Goal: Task Accomplishment & Management: Complete application form

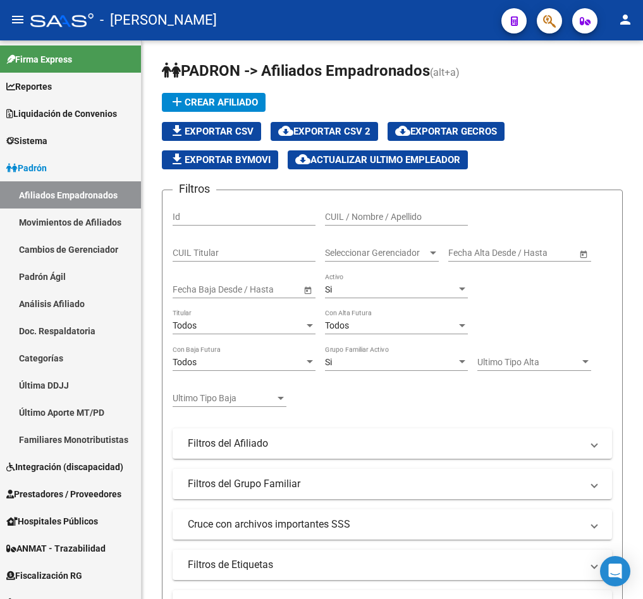
click at [546, 18] on icon "button" at bounding box center [549, 21] width 13 height 15
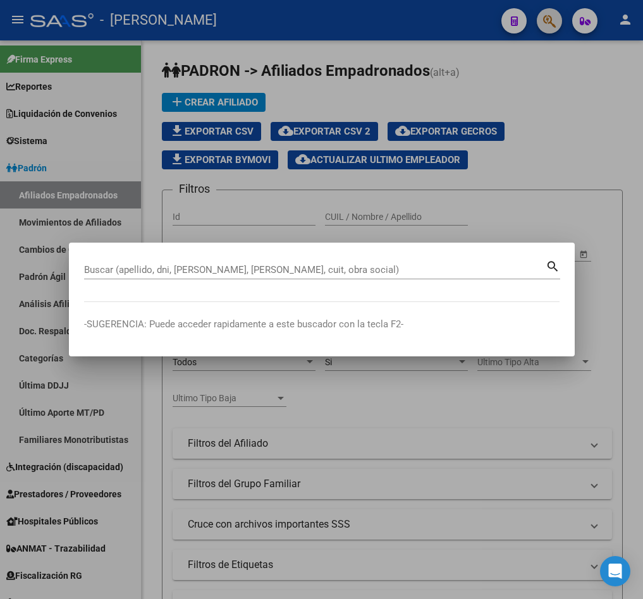
paste input "41194186"
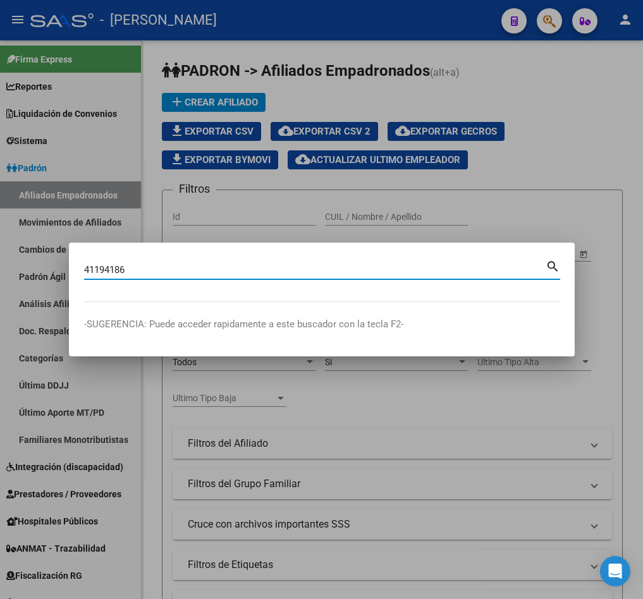
type input "41194186"
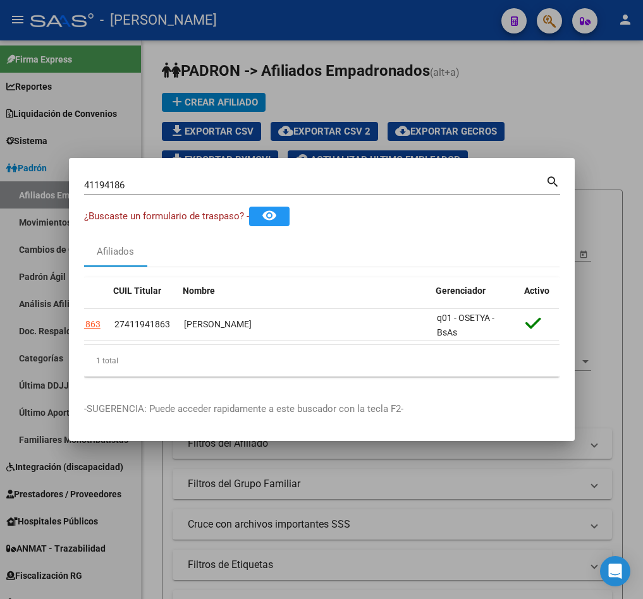
scroll to position [0, 23]
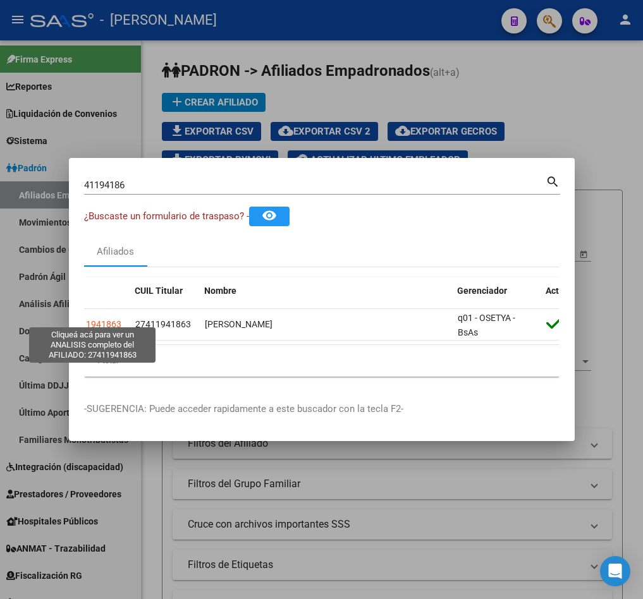
click at [80, 321] on mat-dialog-content "41194186 Buscar (apellido, dni, cuil, nro traspaso, cuit, obra social) search ¿…" at bounding box center [322, 280] width 506 height 214
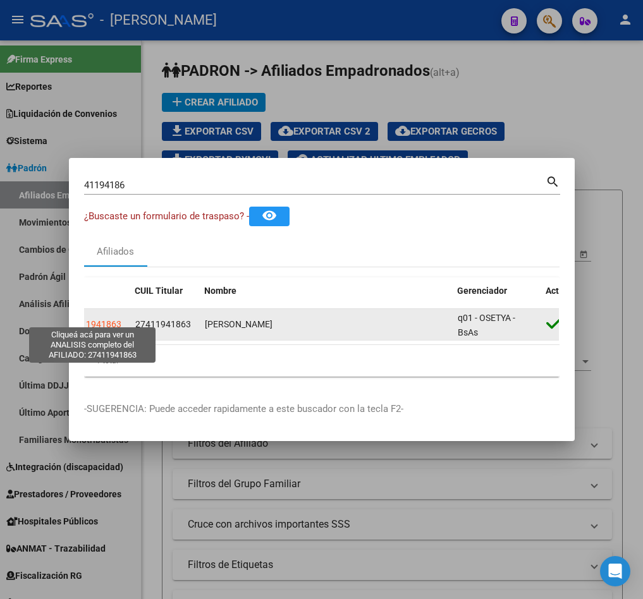
click at [95, 319] on span "27411941863" at bounding box center [94, 324] width 56 height 10
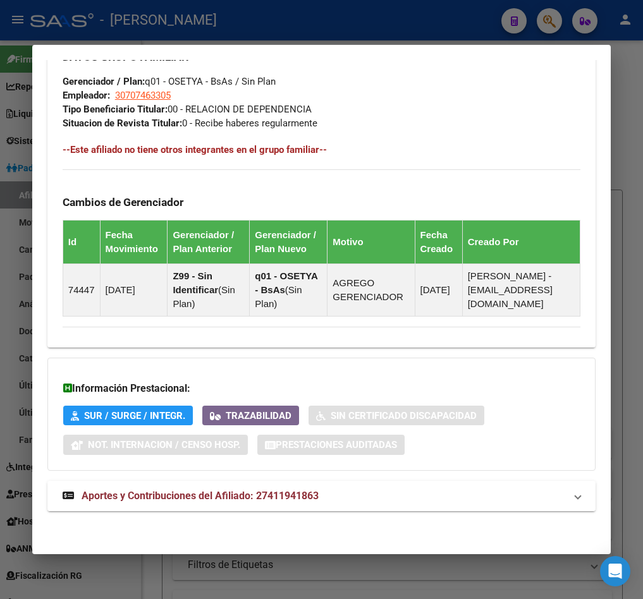
click at [279, 497] on span "Aportes y Contribuciones del Afiliado: 27411941863" at bounding box center [200, 496] width 237 height 12
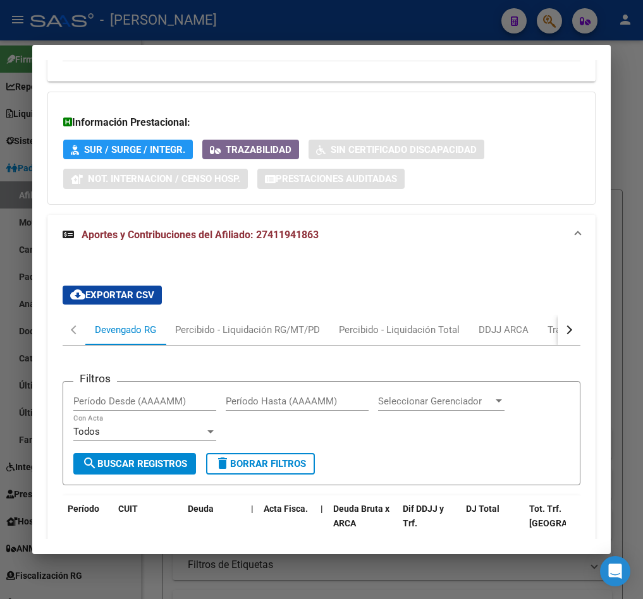
scroll to position [1139, 0]
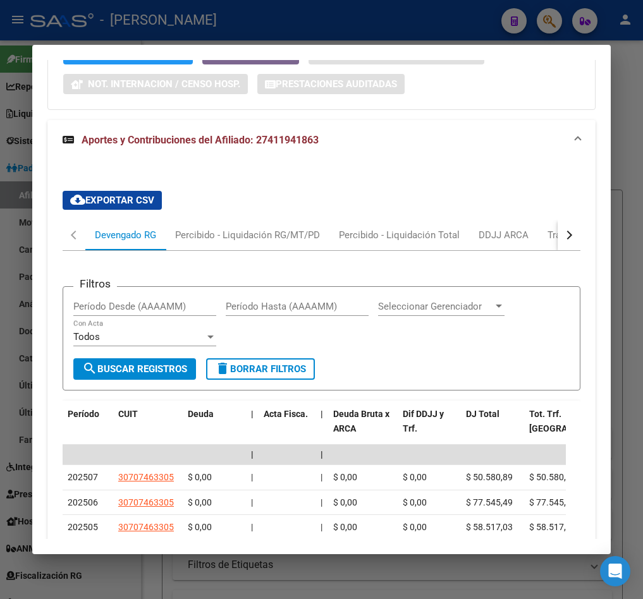
click at [557, 245] on button "button" at bounding box center [568, 235] width 23 height 30
click at [516, 242] on div "ARCA Relaciones Laborales" at bounding box center [479, 235] width 118 height 14
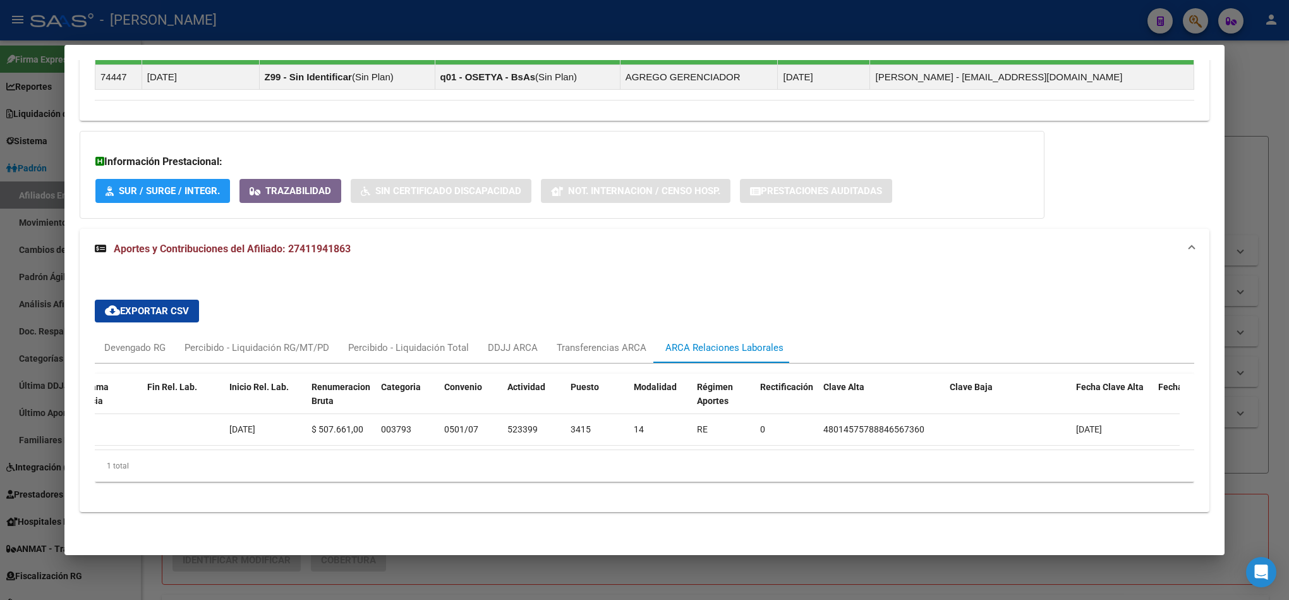
scroll to position [0, 0]
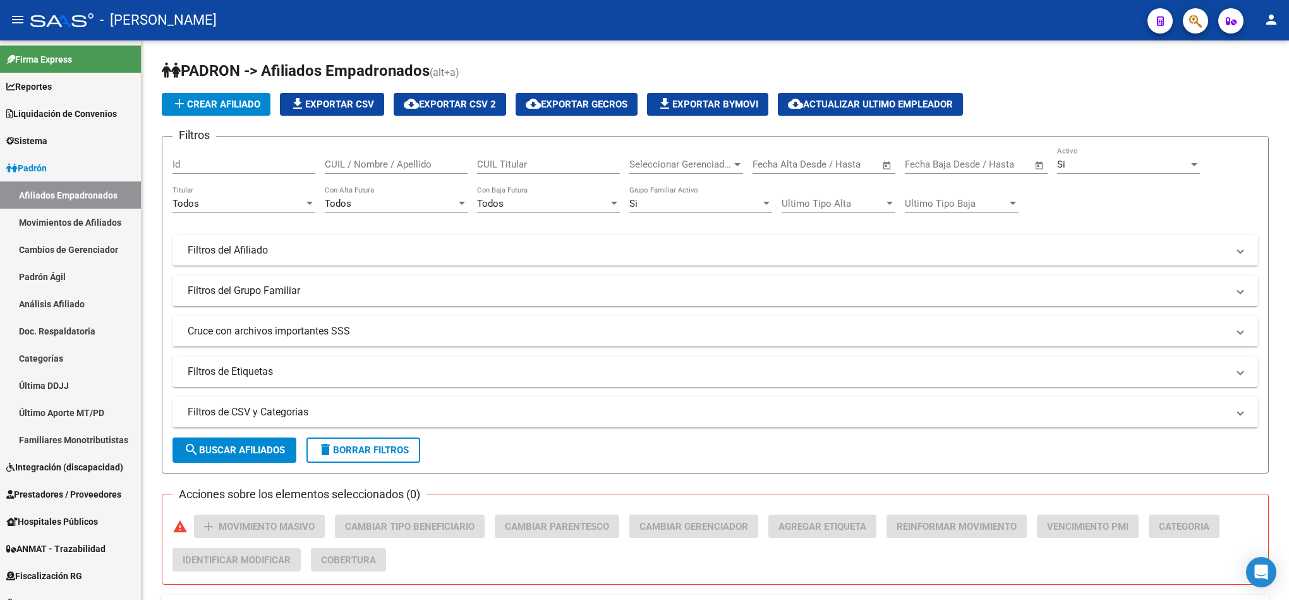
click at [1187, 17] on button "button" at bounding box center [1195, 20] width 25 height 25
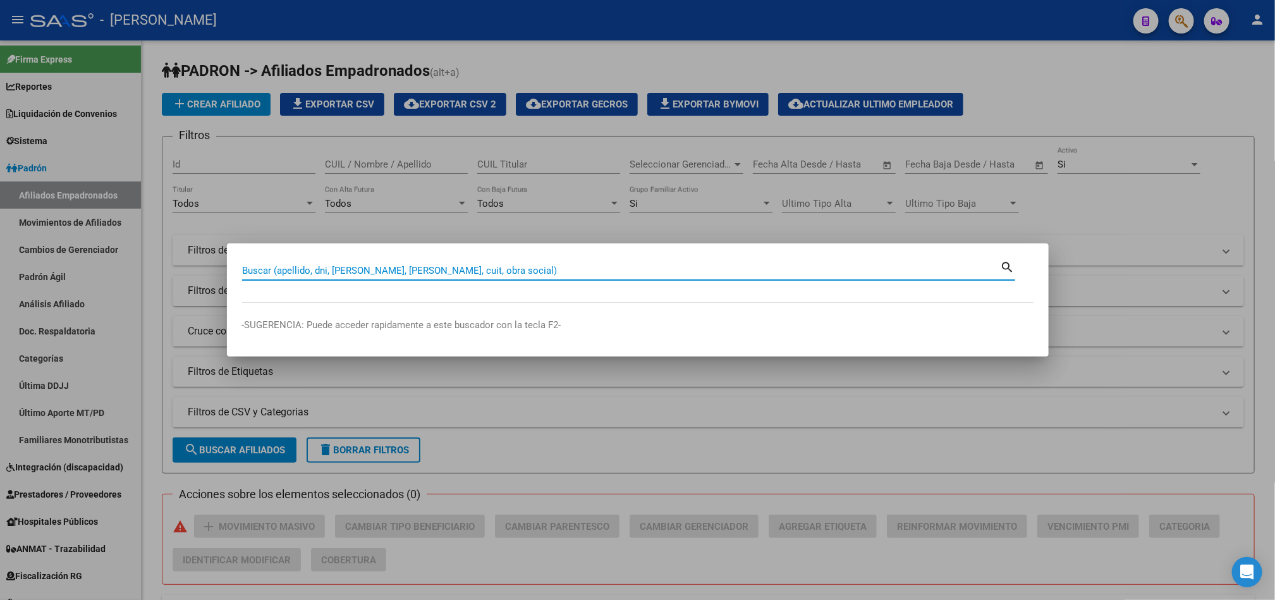
paste input "20566577977"
type input "20566577977"
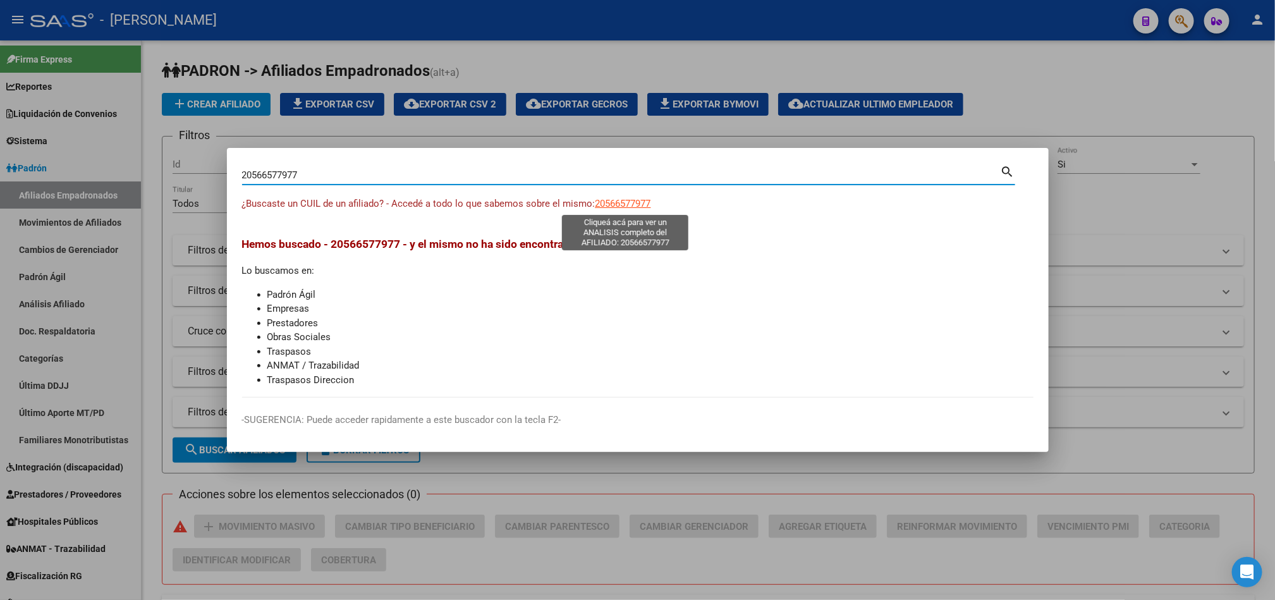
click at [641, 205] on span "20566577977" at bounding box center [623, 203] width 56 height 11
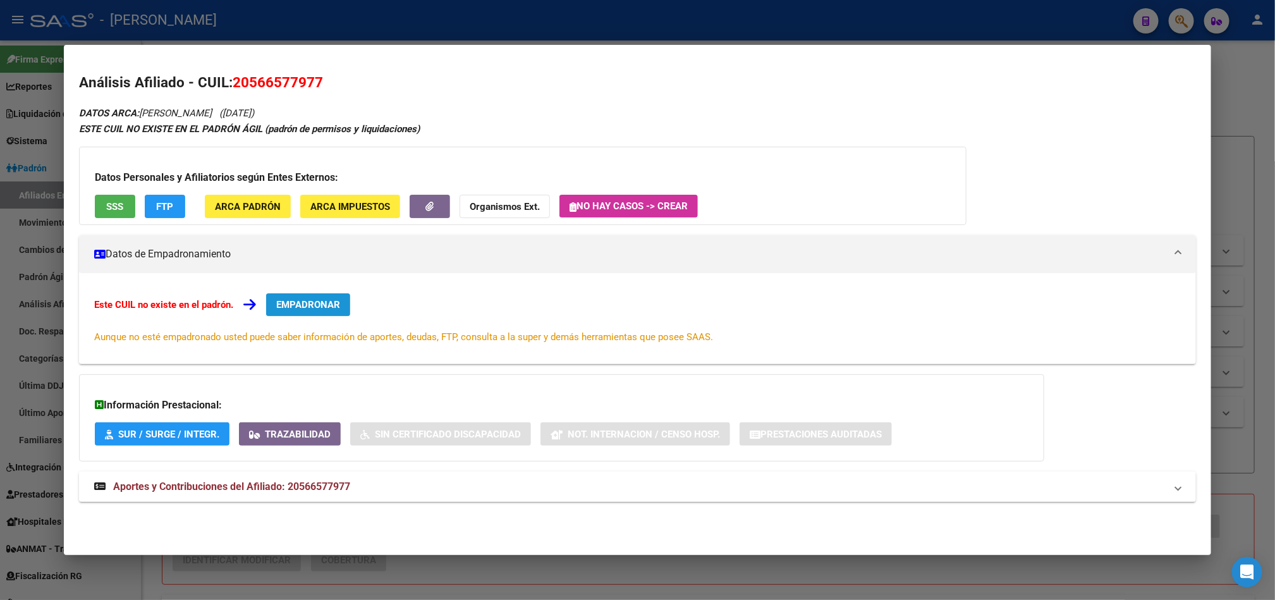
click at [311, 302] on span "EMPADRONAR" at bounding box center [308, 304] width 64 height 11
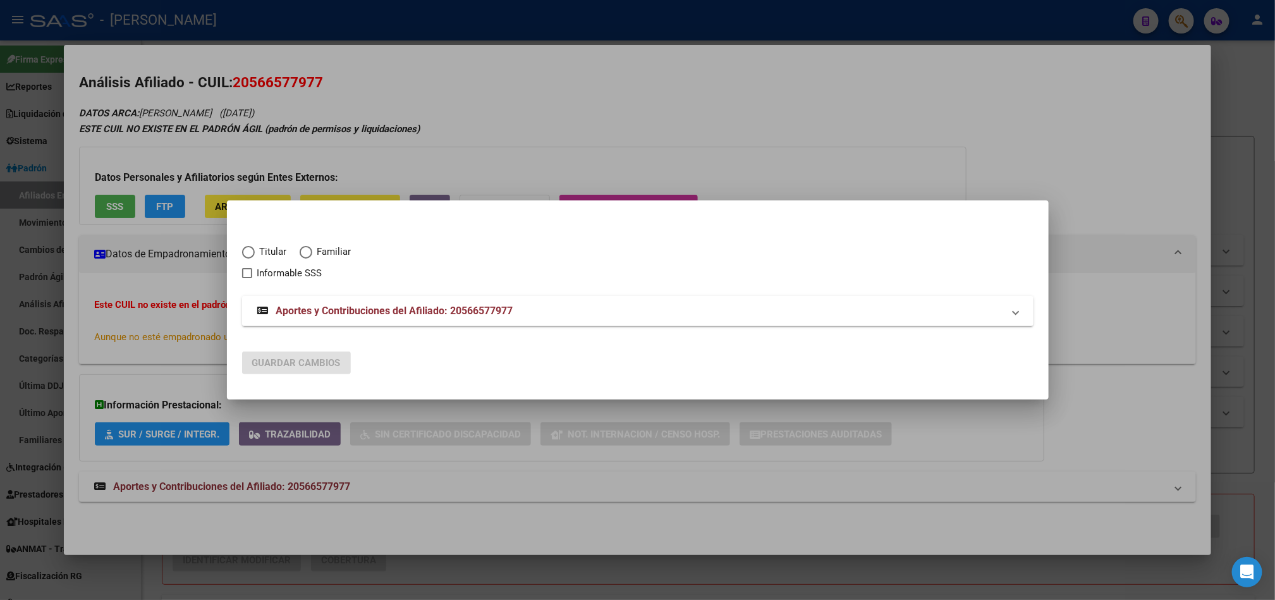
click at [332, 243] on div "Titular Familiar Informable SSS" at bounding box center [637, 254] width 791 height 51
click at [332, 253] on span "Familiar" at bounding box center [331, 252] width 39 height 15
click at [312, 253] on input "Familiar" at bounding box center [306, 252] width 13 height 13
radio input "true"
checkbox input "true"
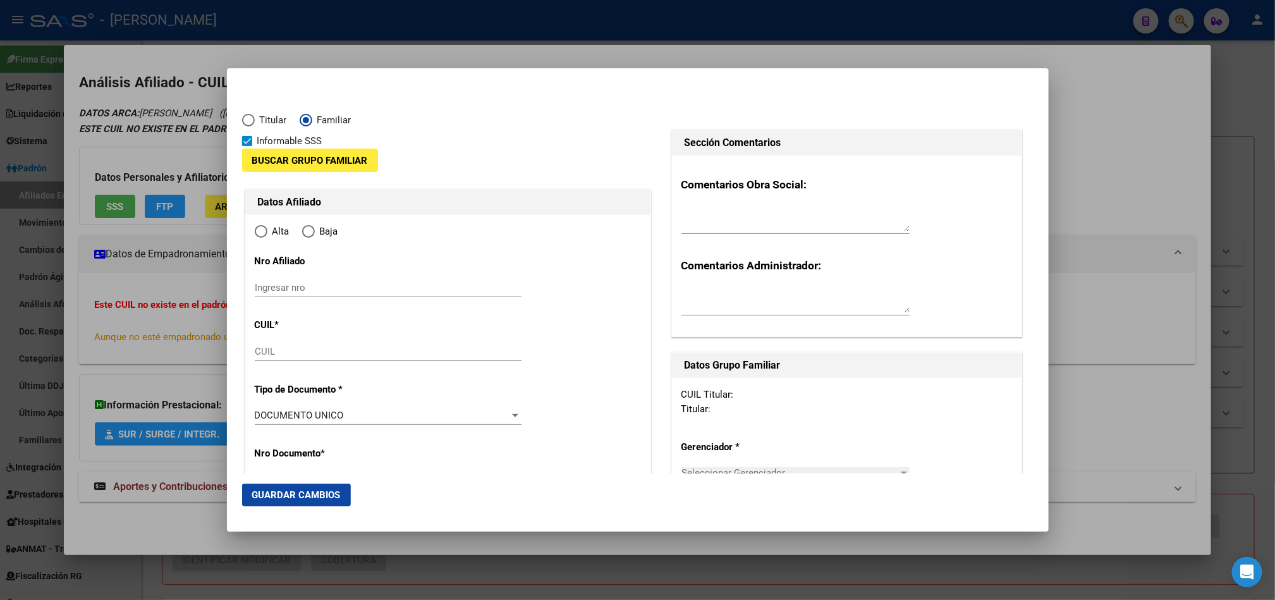
type input "20-56657797-7"
type input "56657797"
type input "[PERSON_NAME]"
type input "[DATE]"
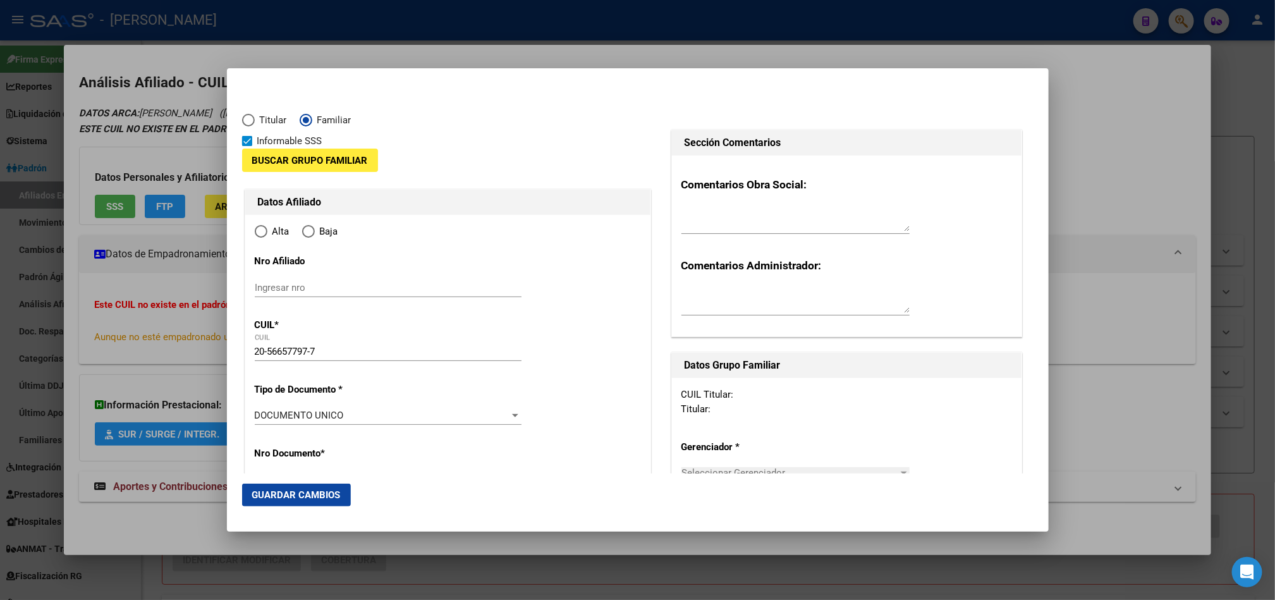
type input "[GEOGRAPHIC_DATA]"
type input "9420"
type input "B RIVADAVIA"
type input "1465"
drag, startPoint x: 332, startPoint y: 279, endPoint x: 336, endPoint y: 286, distance: 8.5
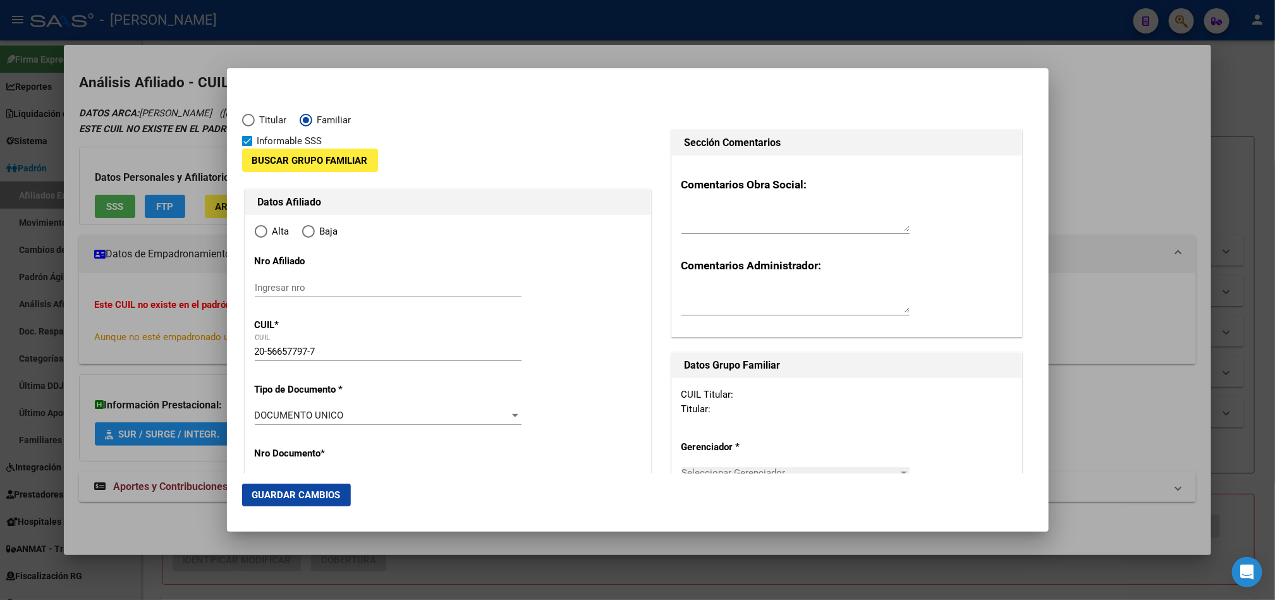
click at [336, 286] on div "Ingresar nro" at bounding box center [388, 287] width 267 height 19
radio input "true"
click at [336, 286] on input "Ingresar nro" at bounding box center [388, 287] width 267 height 11
paste input "20566577977"
type input "20566577977"
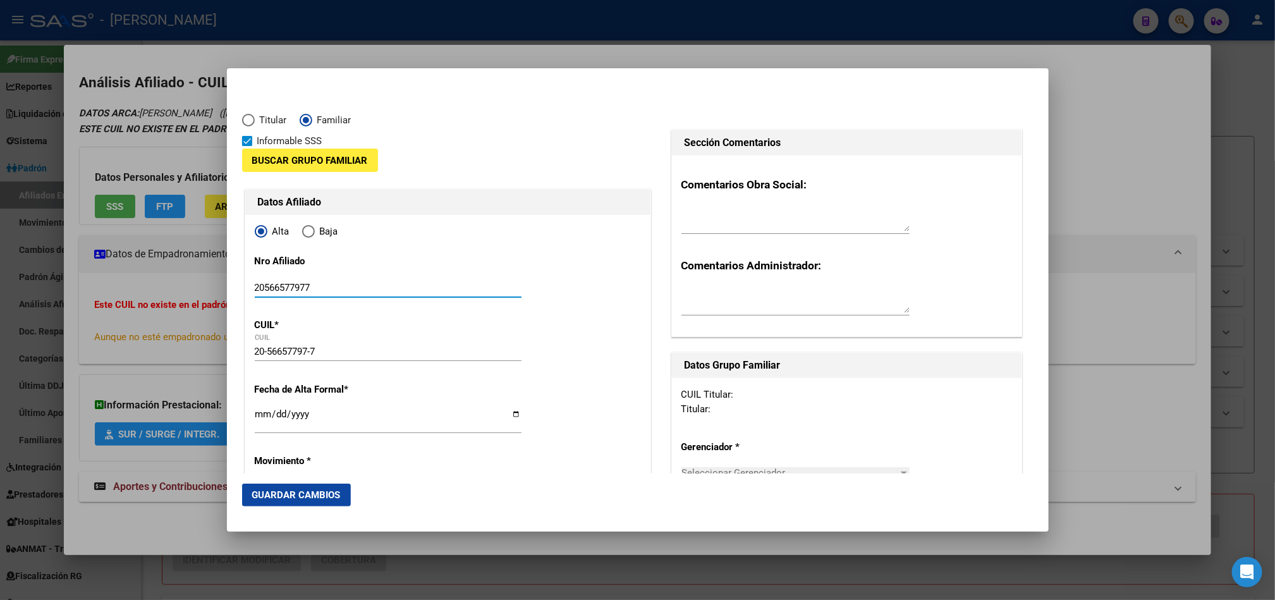
click at [332, 161] on span "Buscar Grupo Familiar" at bounding box center [310, 160] width 116 height 11
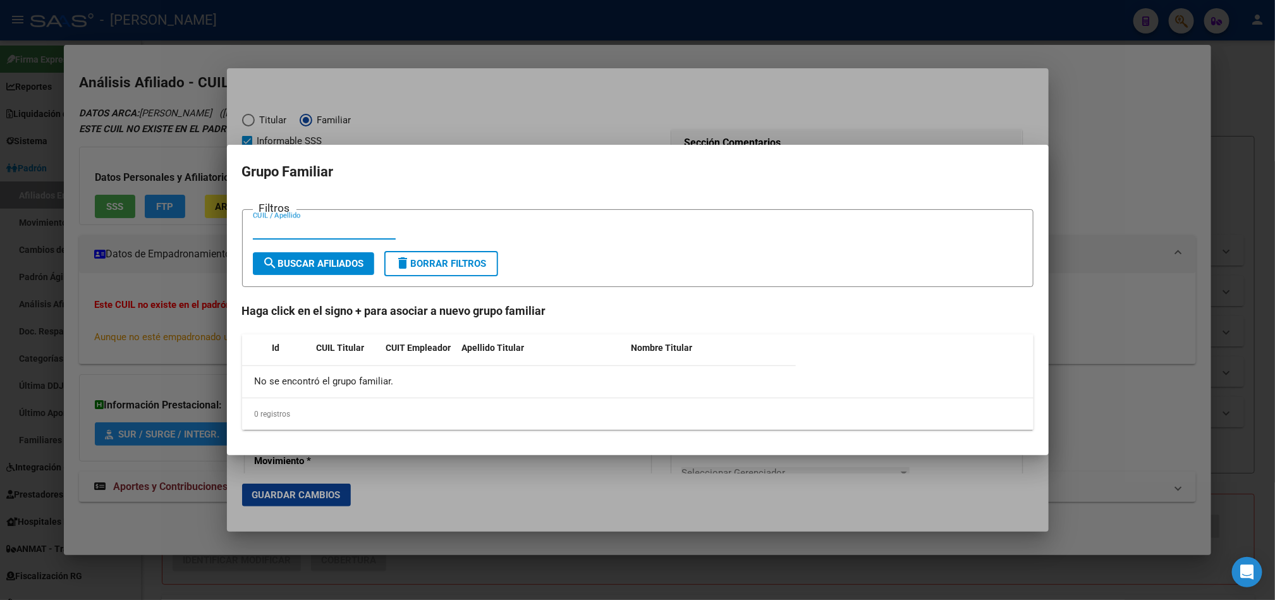
paste input "20380885868"
type input "20380885868"
click at [351, 262] on span "search Buscar Afiliados" at bounding box center [313, 263] width 101 height 11
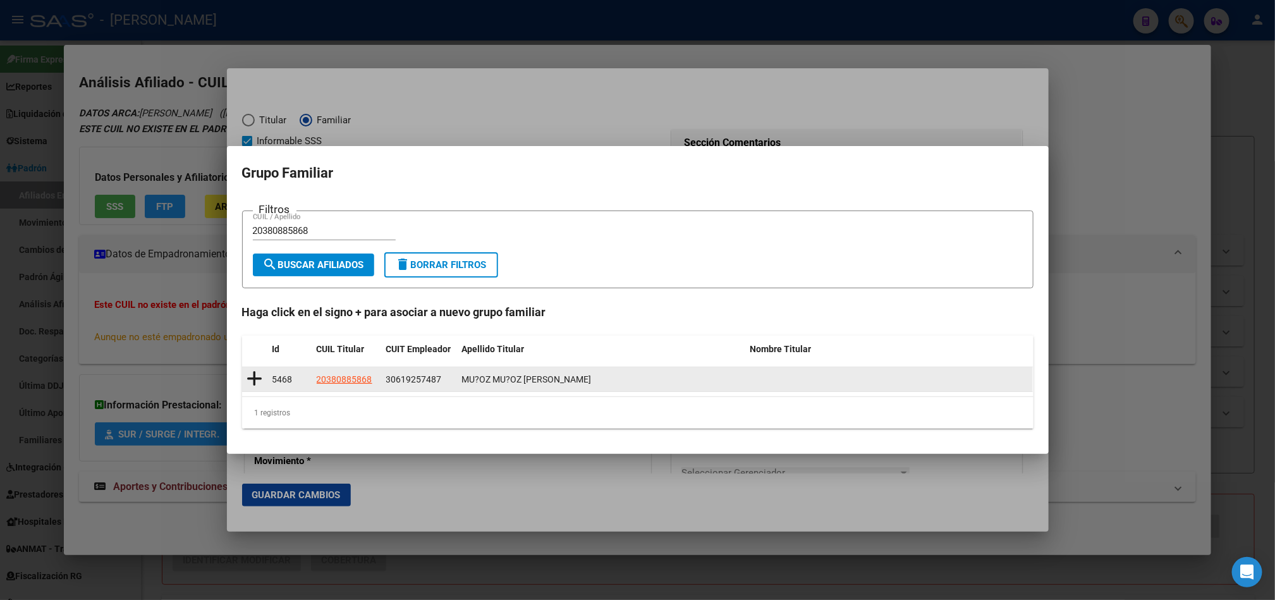
click at [258, 372] on icon at bounding box center [255, 379] width 16 height 18
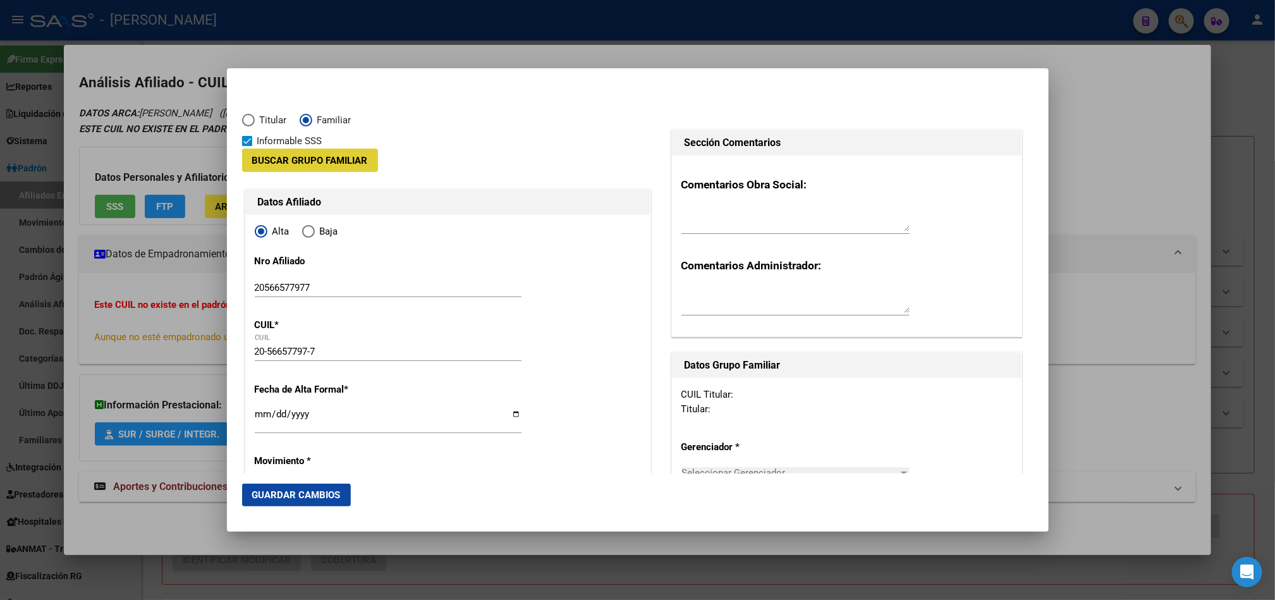
type input "30-61925748-7"
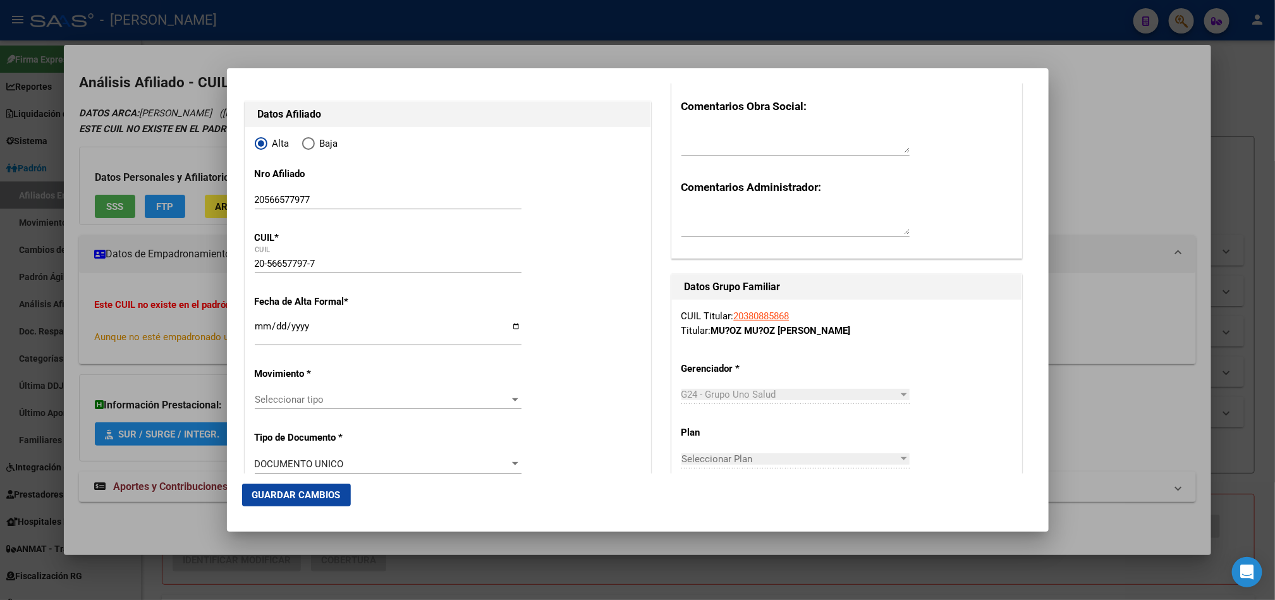
scroll to position [95, 0]
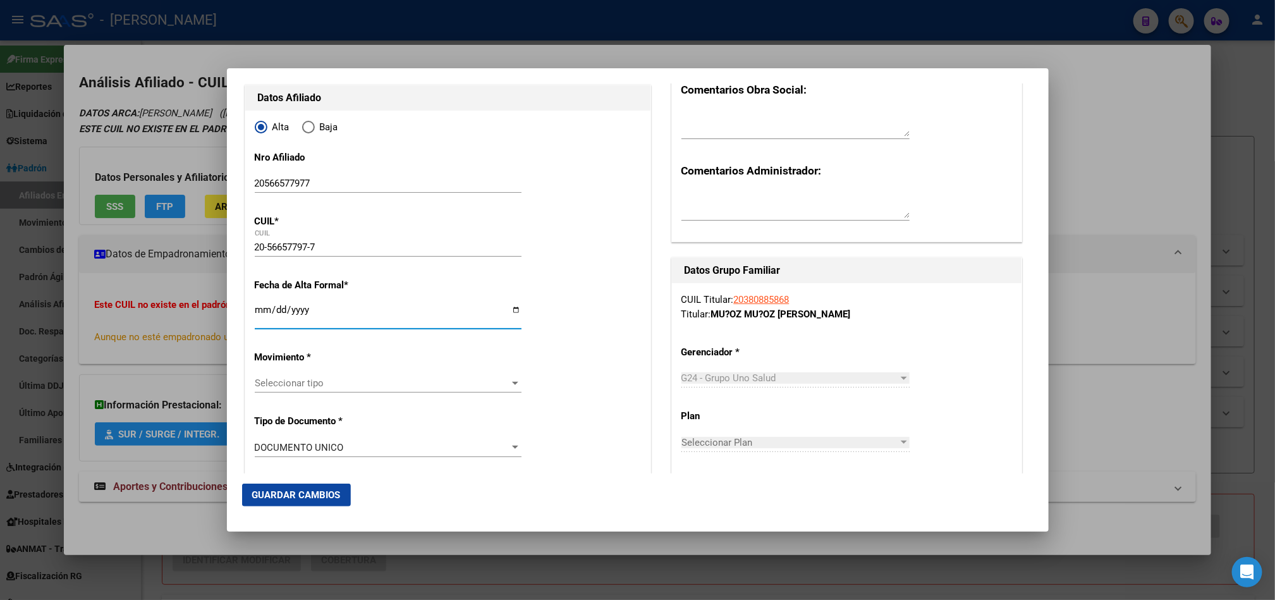
click at [258, 308] on input "Ingresar fecha" at bounding box center [388, 315] width 267 height 20
type input "[DATE]"
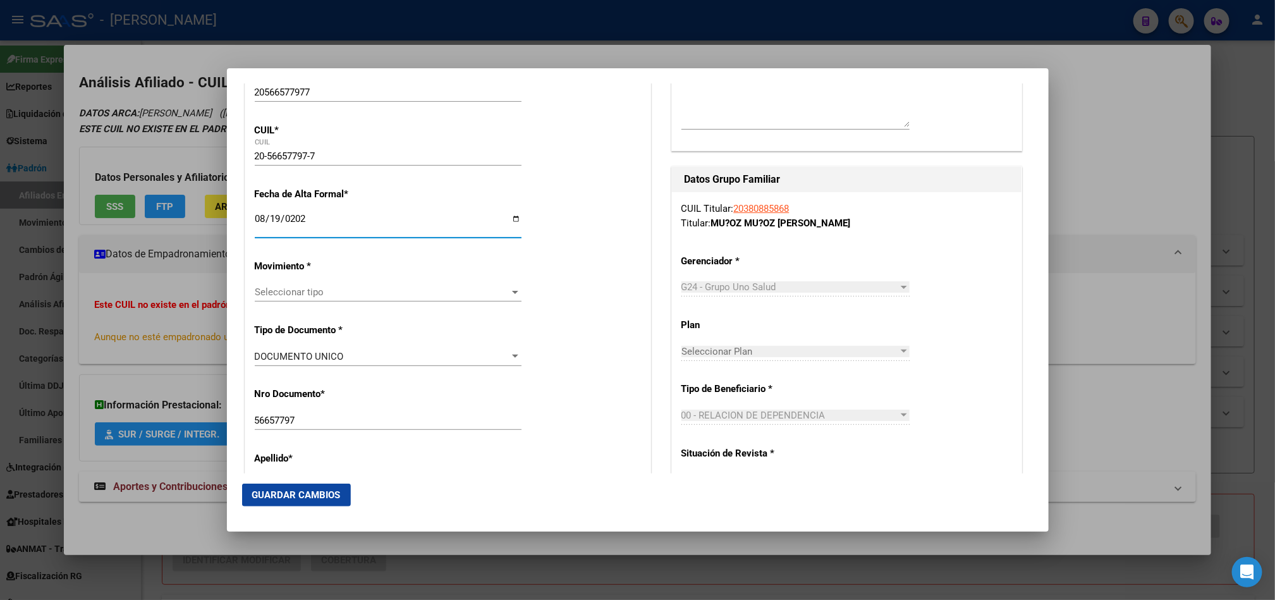
scroll to position [190, 0]
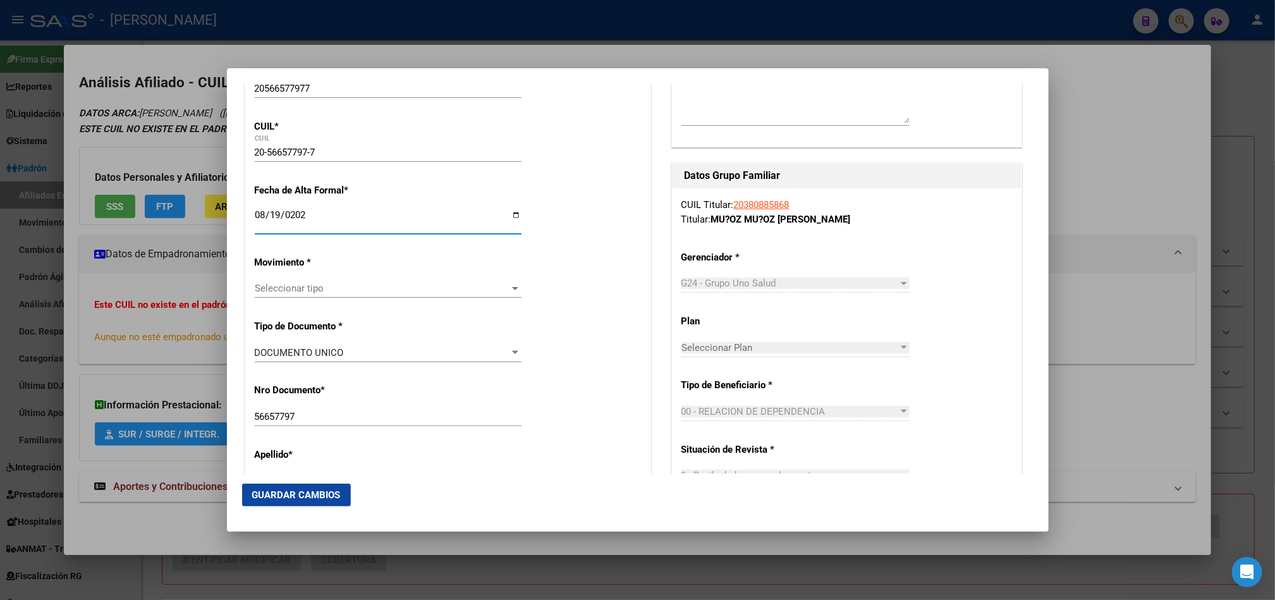
click at [391, 291] on span "Seleccionar tipo" at bounding box center [382, 287] width 255 height 11
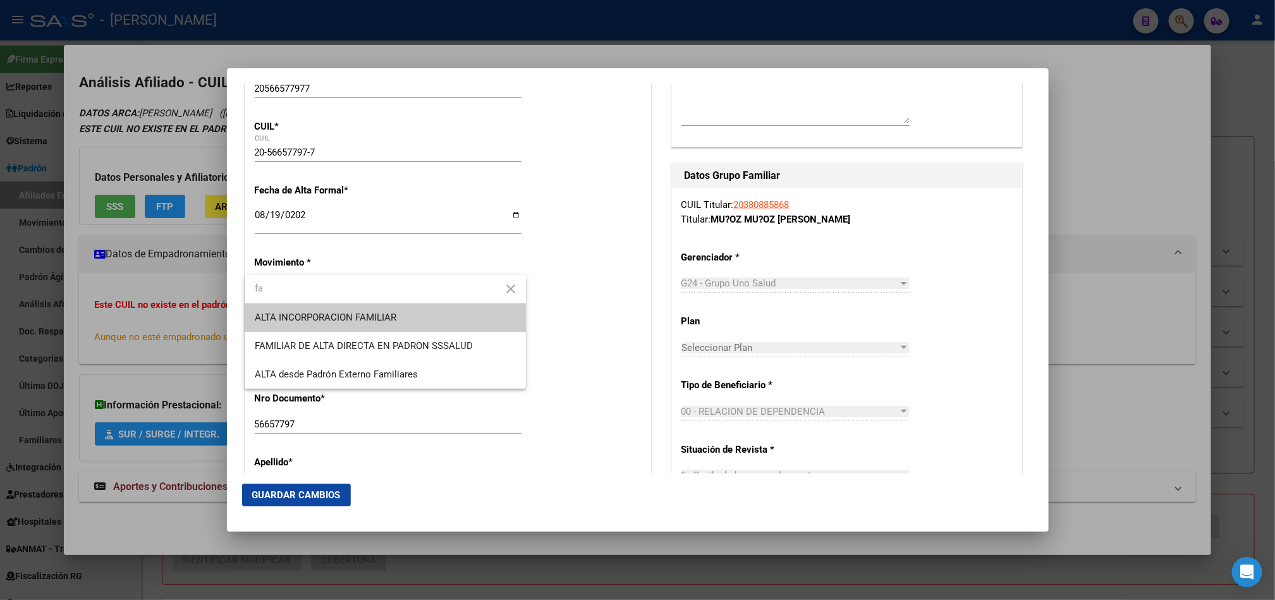
type input "fa"
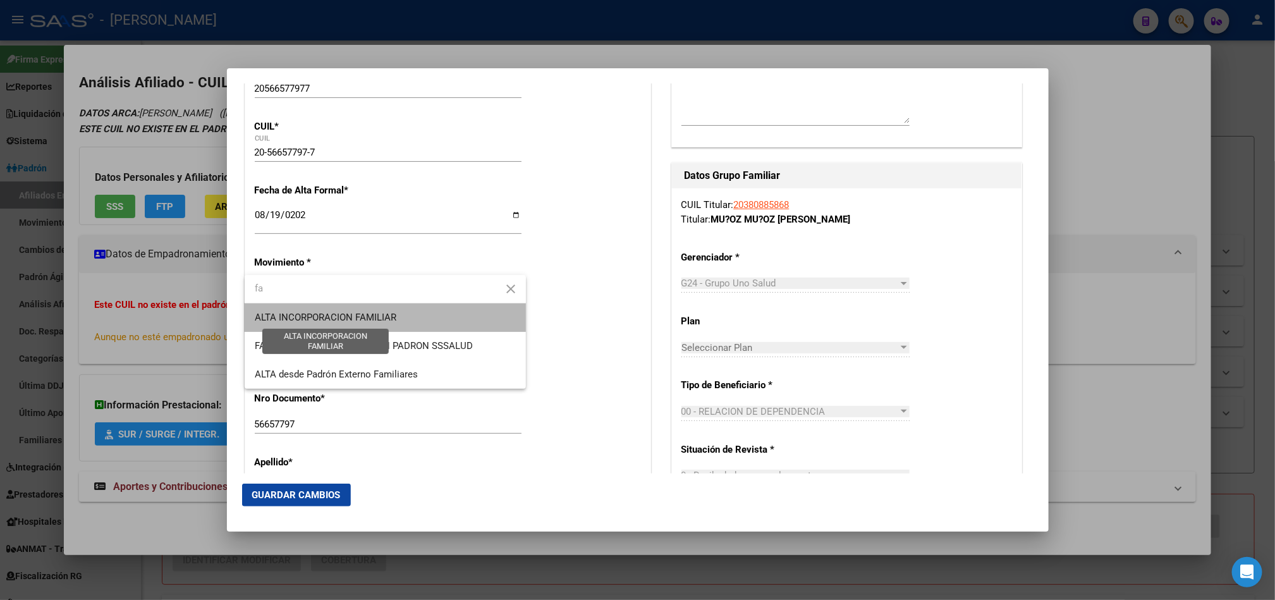
click at [362, 323] on span "ALTA INCORPORACION FAMILIAR" at bounding box center [326, 317] width 142 height 11
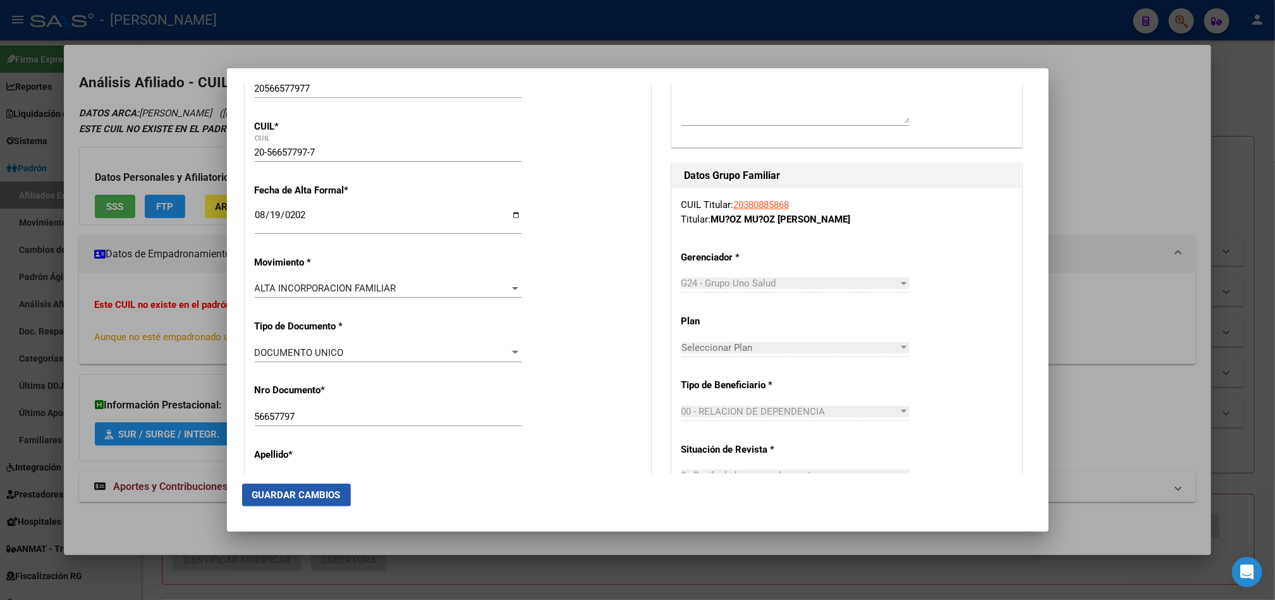
click at [319, 489] on span "Guardar Cambios" at bounding box center [296, 494] width 88 height 11
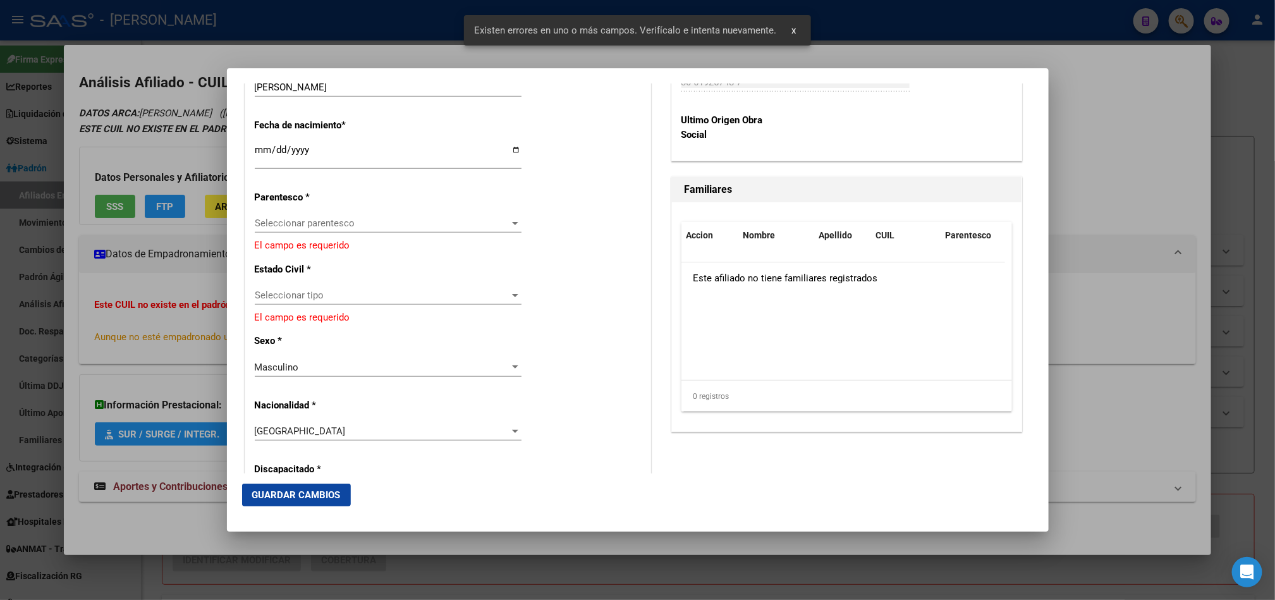
scroll to position [663, 0]
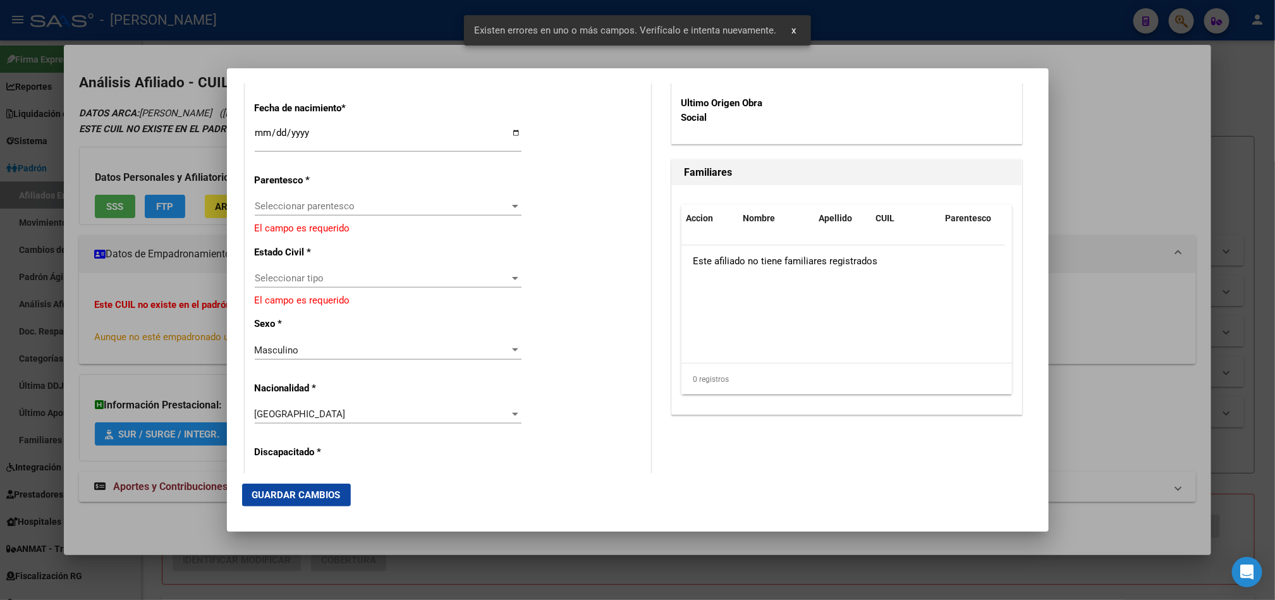
click at [372, 211] on span "Seleccionar parentesco" at bounding box center [382, 205] width 255 height 11
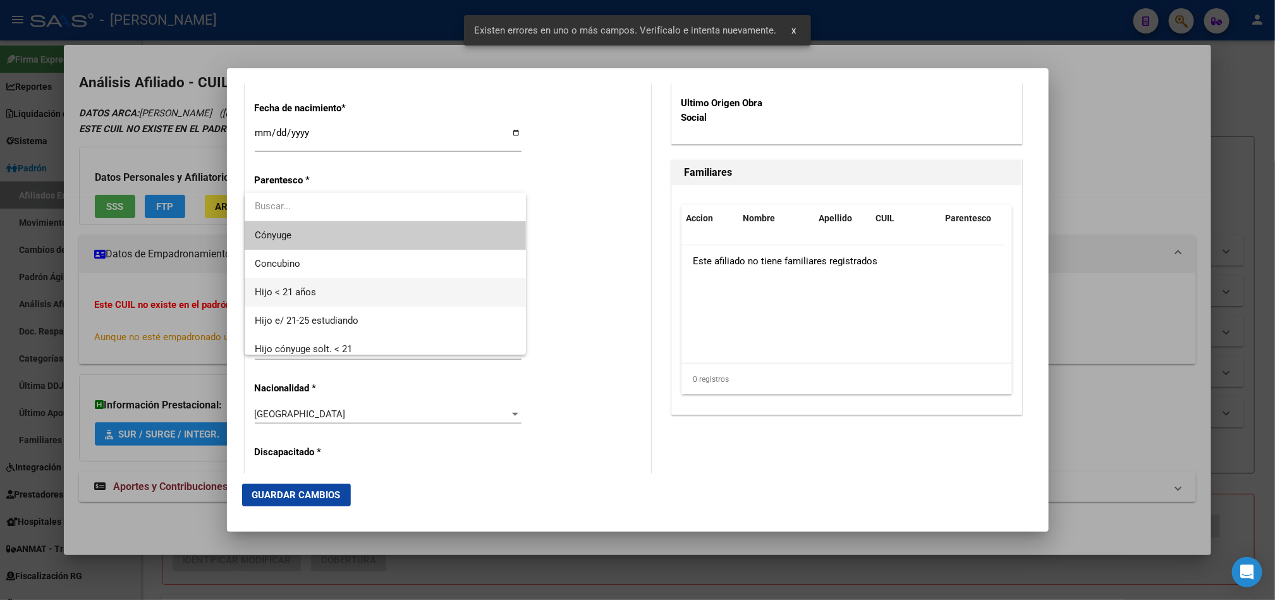
click at [368, 293] on span "Hijo < 21 años" at bounding box center [385, 292] width 261 height 28
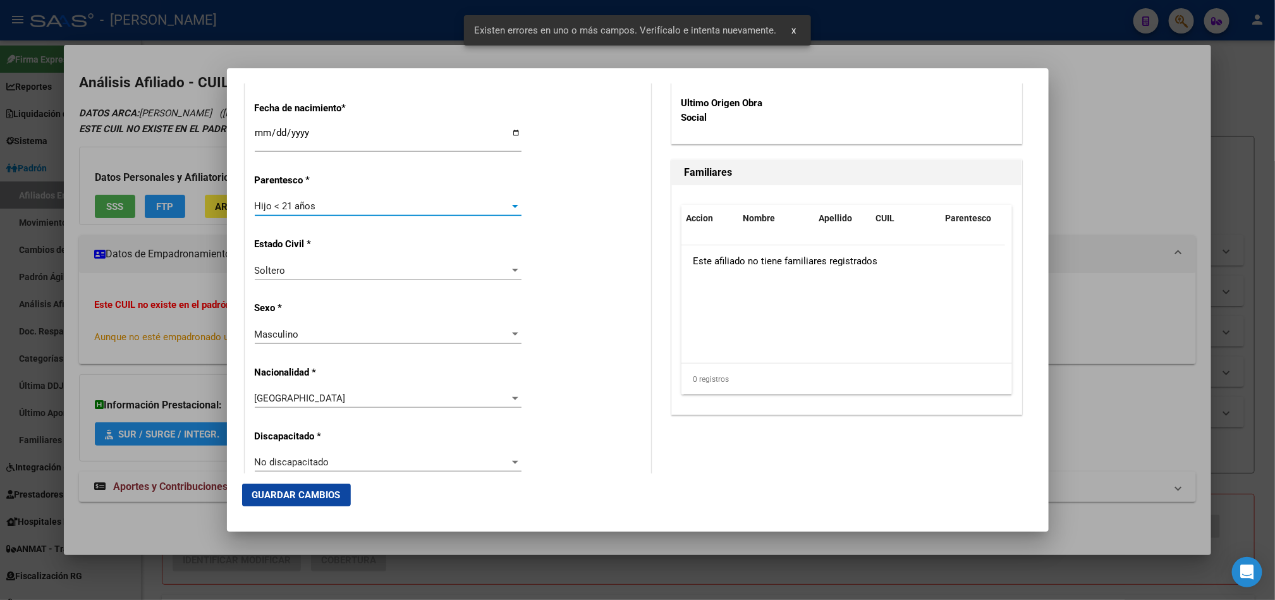
click at [303, 489] on span "Guardar Cambios" at bounding box center [296, 494] width 88 height 11
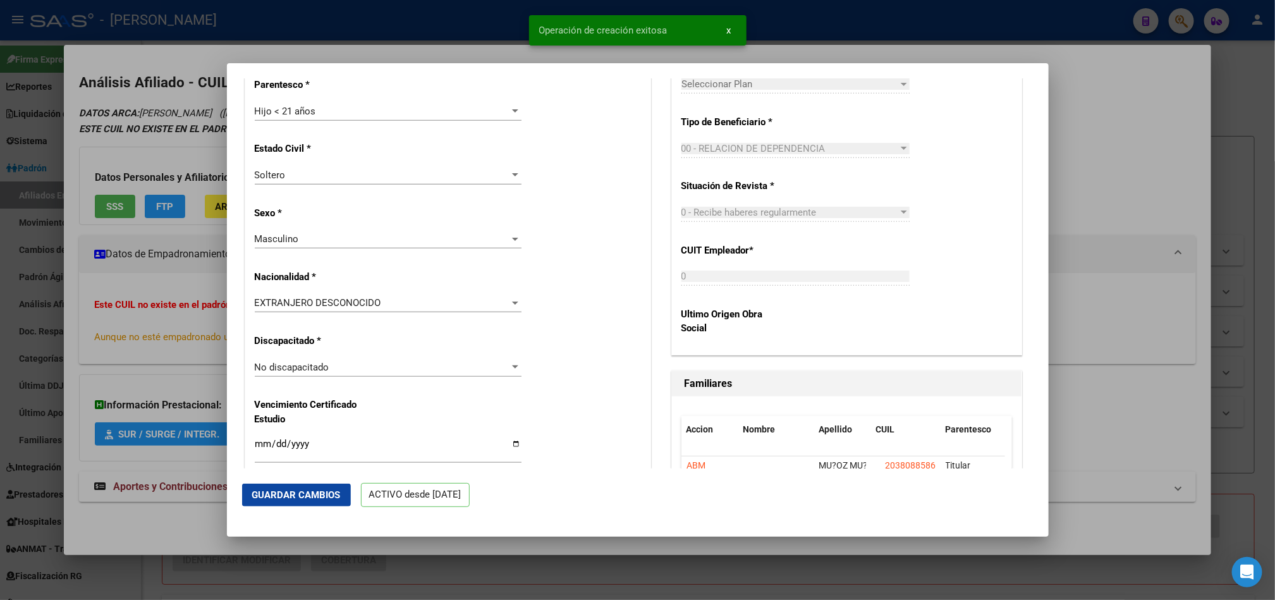
scroll to position [0, 0]
